Goal: Task Accomplishment & Management: Manage account settings

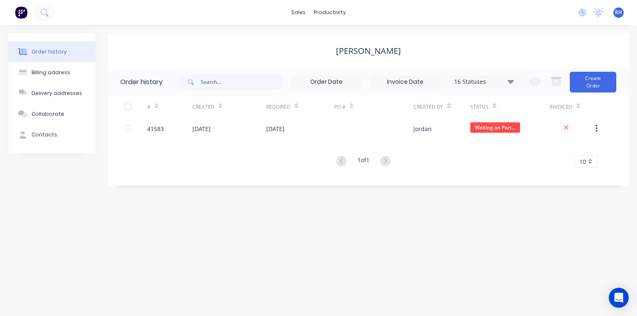
click at [20, 13] on img at bounding box center [21, 12] width 12 height 12
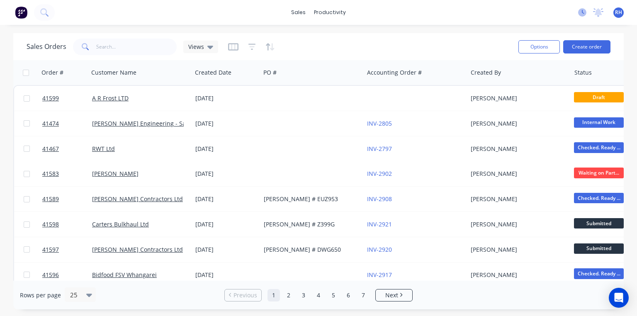
click at [583, 12] on icon at bounding box center [582, 12] width 8 height 8
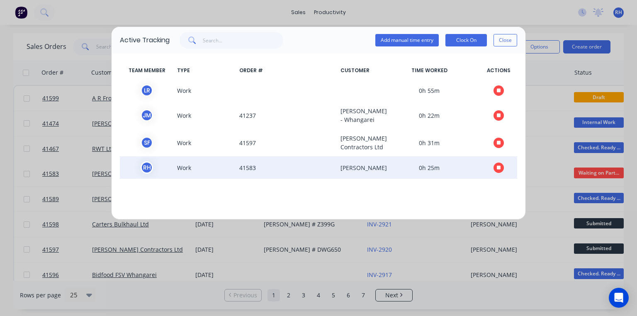
click at [499, 170] on icon "button" at bounding box center [499, 168] width 4 height 4
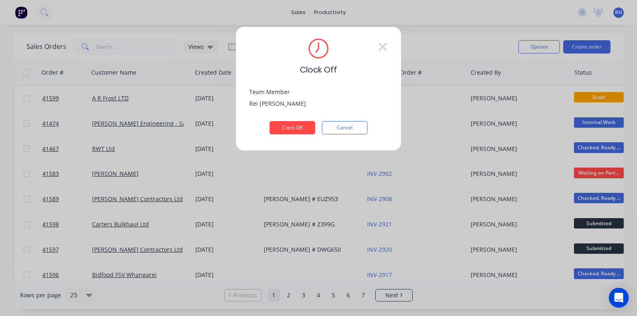
click at [342, 104] on div "[PERSON_NAME]" at bounding box center [318, 102] width 139 height 11
click at [295, 129] on button "Clock Off" at bounding box center [293, 127] width 46 height 13
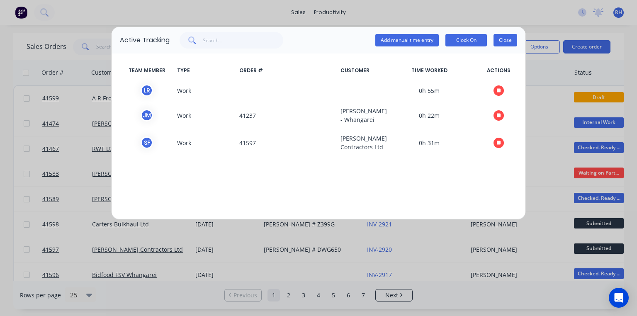
click at [511, 44] on button "Close" at bounding box center [506, 40] width 24 height 12
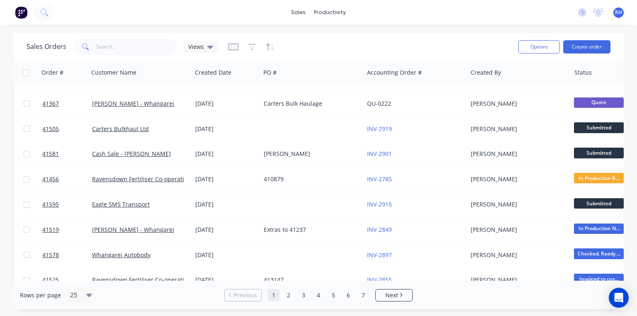
scroll to position [398, 0]
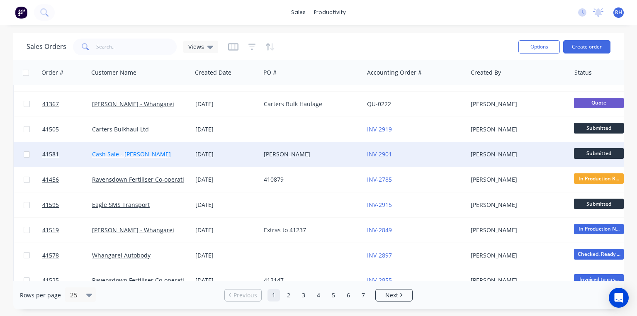
click at [160, 153] on link "Cash Sale - [PERSON_NAME]" at bounding box center [131, 154] width 79 height 8
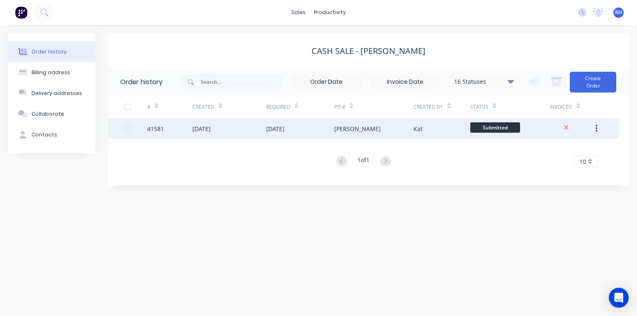
click at [283, 130] on div "[DATE]" at bounding box center [275, 128] width 18 height 9
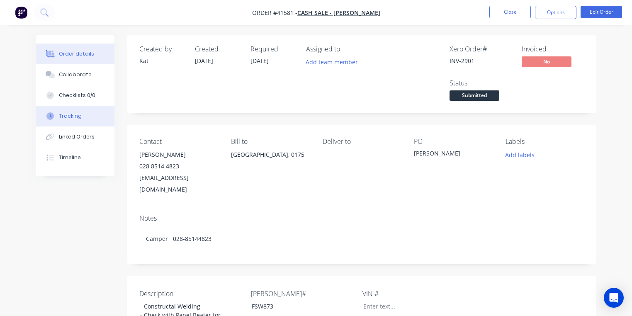
click at [72, 115] on div "Tracking" at bounding box center [70, 115] width 23 height 7
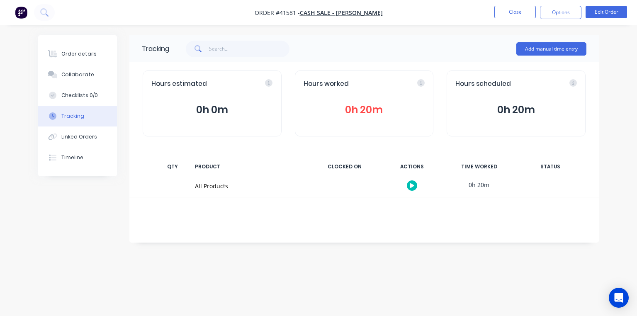
click at [411, 187] on icon "button" at bounding box center [412, 185] width 4 height 5
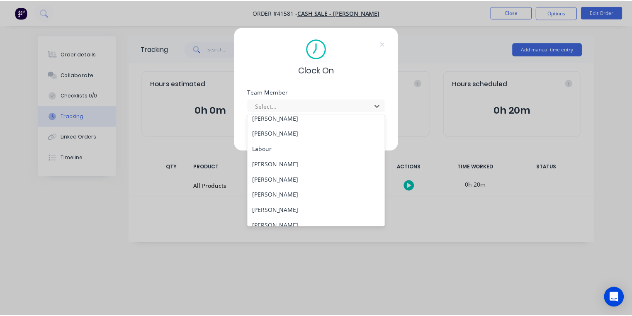
scroll to position [121, 0]
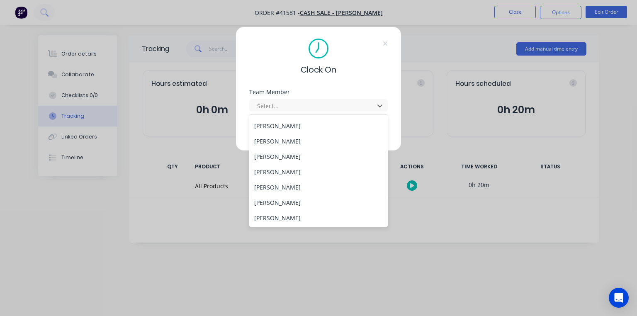
click at [295, 155] on div "[PERSON_NAME]" at bounding box center [318, 156] width 139 height 15
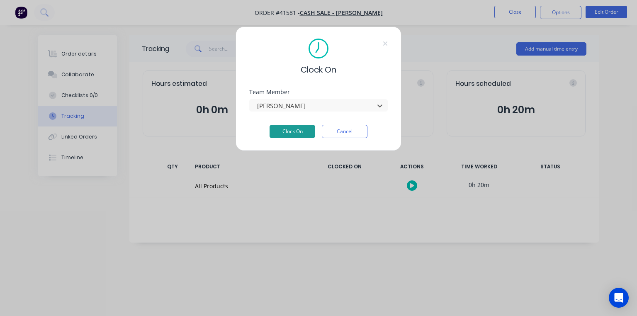
click at [304, 132] on button "Clock On" at bounding box center [293, 131] width 46 height 13
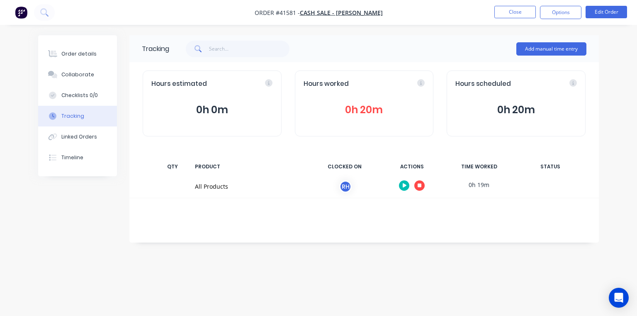
click at [23, 16] on img "button" at bounding box center [21, 12] width 12 height 12
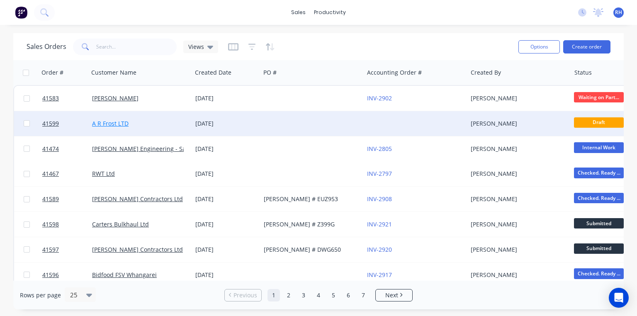
click at [118, 126] on link "A R Frost LTD" at bounding box center [110, 124] width 37 height 8
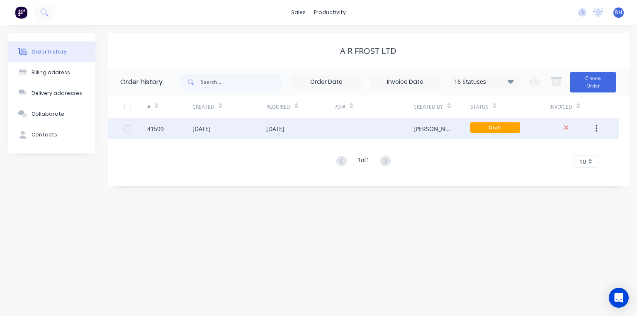
click at [211, 128] on div "[DATE]" at bounding box center [202, 128] width 18 height 9
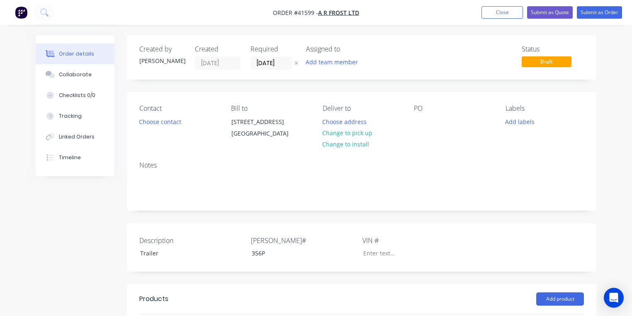
click at [23, 12] on img "button" at bounding box center [21, 12] width 12 height 12
